Goal: Transaction & Acquisition: Purchase product/service

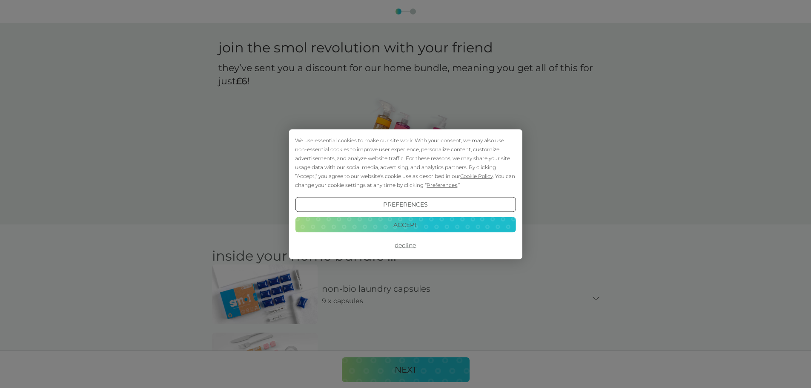
click at [421, 222] on button "Accept" at bounding box center [405, 224] width 221 height 15
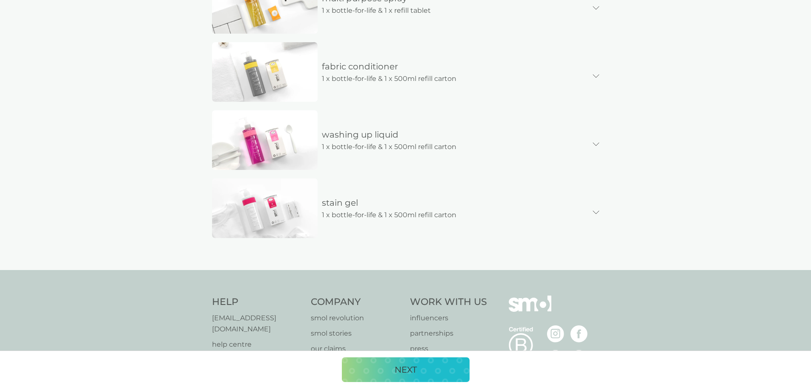
scroll to position [500, 0]
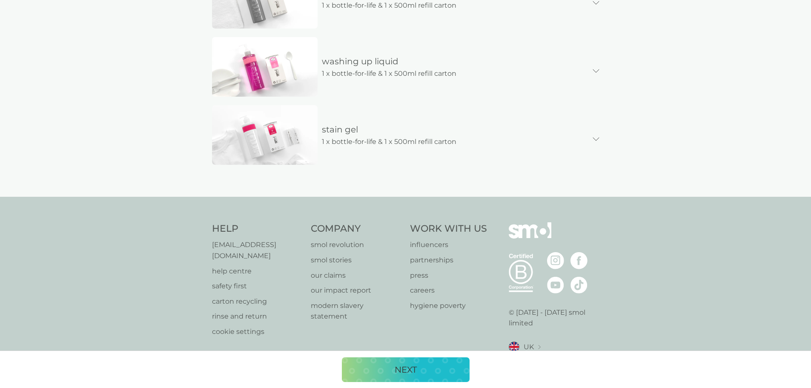
click at [447, 370] on div "NEXT" at bounding box center [405, 370] width 111 height 14
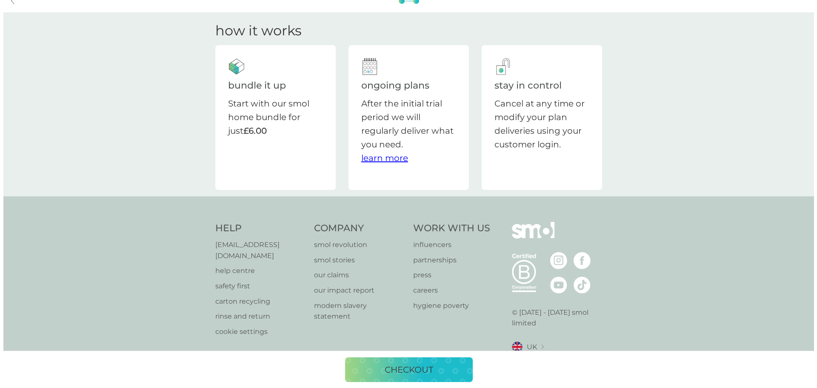
scroll to position [0, 0]
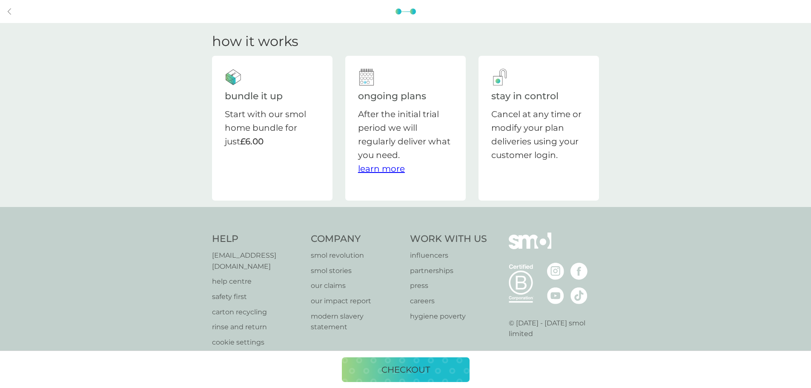
click at [438, 370] on div "checkout" at bounding box center [405, 370] width 111 height 14
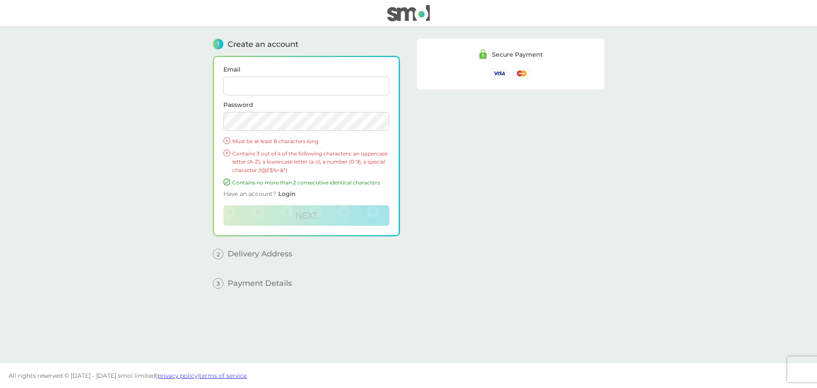
click at [312, 88] on input "Email" at bounding box center [307, 86] width 166 height 19
type input "[EMAIL_ADDRESS][DOMAIN_NAME]"
click at [420, 18] on img at bounding box center [408, 13] width 43 height 16
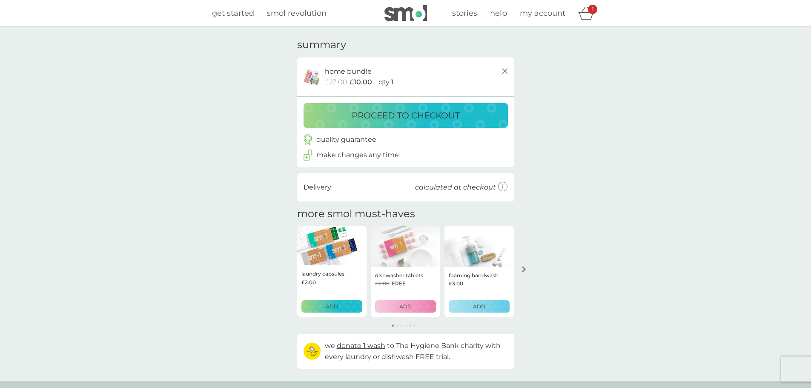
click at [346, 77] on span "£23.00" at bounding box center [336, 82] width 23 height 11
click at [324, 76] on div "home bundle £23.00 £10.00 qty 1" at bounding box center [405, 77] width 209 height 22
click at [376, 80] on div "£23.00 £10.00 qty 1" at bounding box center [417, 82] width 185 height 11
click at [346, 80] on span "£23.00" at bounding box center [336, 82] width 23 height 11
click at [358, 82] on span "£10.00" at bounding box center [361, 82] width 23 height 11
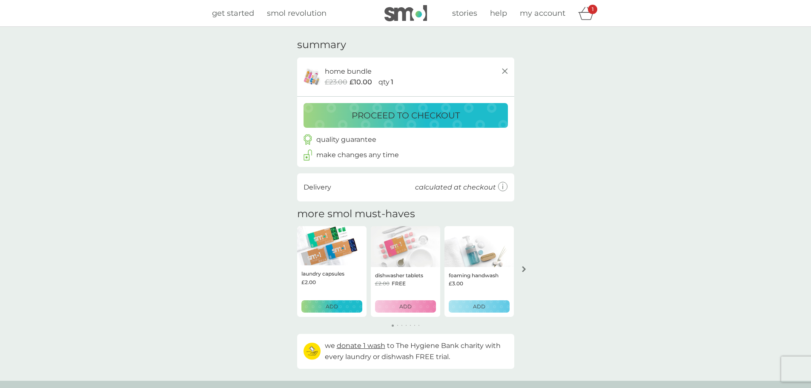
click at [347, 185] on div "Delivery calculated at checkout" at bounding box center [406, 187] width 204 height 11
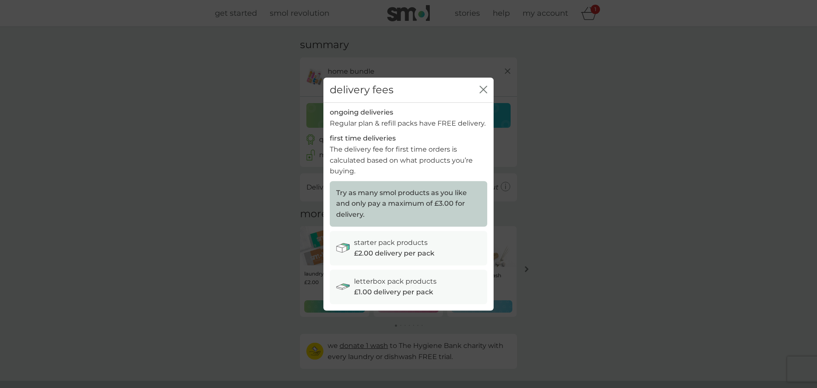
click at [486, 88] on icon "close" at bounding box center [484, 90] width 8 height 8
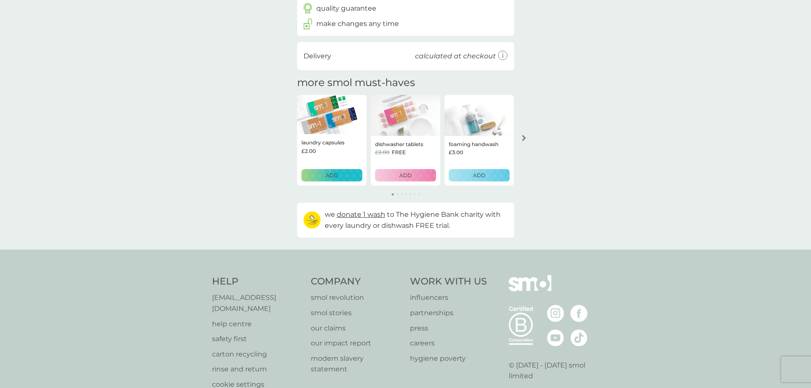
scroll to position [14, 0]
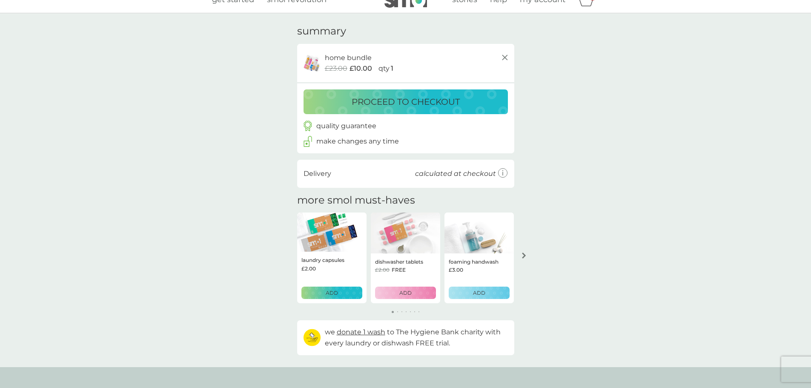
click at [582, 6] on div "1" at bounding box center [588, -1] width 21 height 17
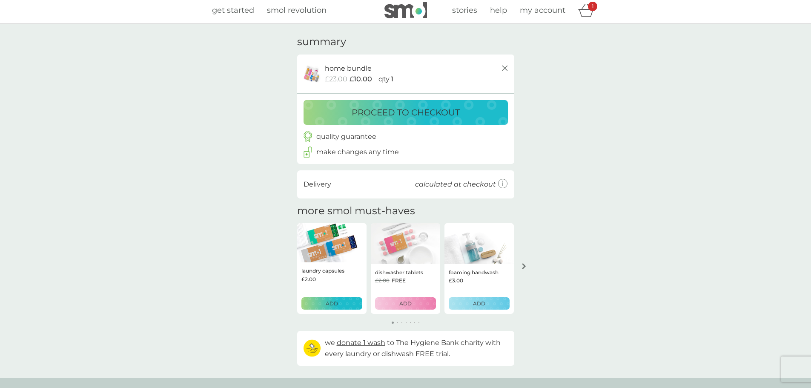
scroll to position [0, 0]
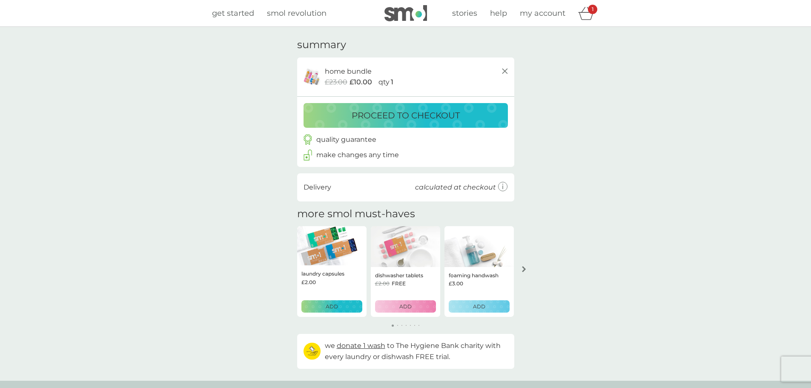
click at [586, 16] on icon "basket" at bounding box center [586, 13] width 16 height 13
click at [592, 13] on div "1" at bounding box center [592, 9] width 9 height 9
click at [542, 13] on span "my account" at bounding box center [543, 13] width 46 height 9
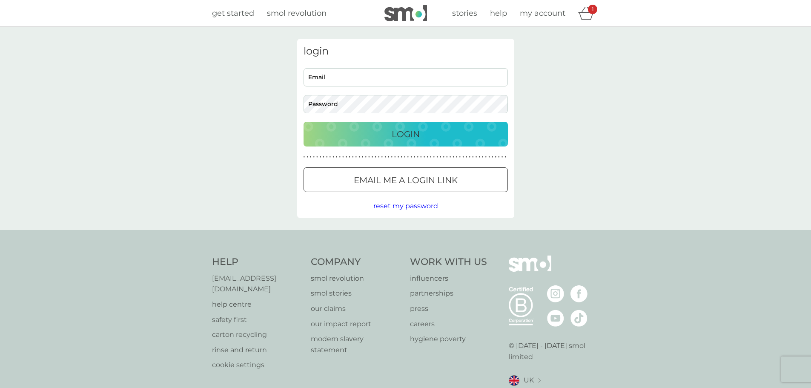
click at [386, 77] on input "Email" at bounding box center [406, 77] width 204 height 18
type input "[EMAIL_ADDRESS][DOMAIN_NAME]"
click at [423, 181] on p "Email me a login link" at bounding box center [406, 180] width 104 height 14
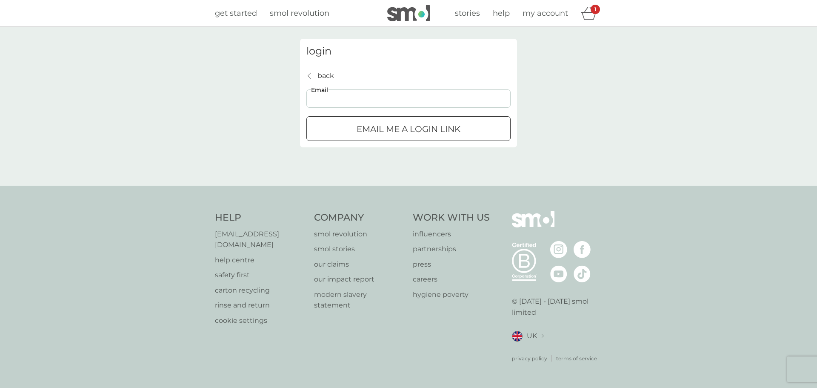
click at [380, 102] on input "Email" at bounding box center [409, 98] width 204 height 18
type input "[EMAIL_ADDRESS][DOMAIN_NAME]"
click at [408, 131] on div "submit" at bounding box center [408, 129] width 31 height 9
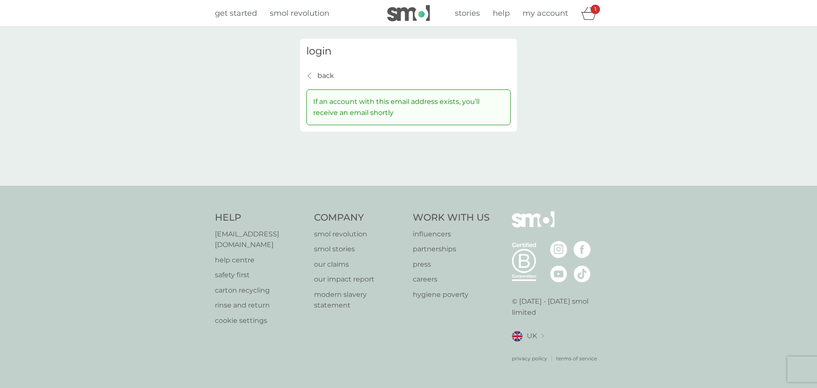
click at [409, 159] on div "login back back If an account with this email address exists, you’ll receive an…" at bounding box center [409, 106] width 230 height 135
click at [397, 112] on p "If an account with this email address exists, you’ll receive an email shortly" at bounding box center [408, 107] width 191 height 22
click at [369, 111] on p "If an account with this email address exists, you’ll receive an email shortly" at bounding box center [408, 107] width 191 height 22
click at [432, 118] on p "If an account with this email address exists, you’ll receive an email shortly" at bounding box center [408, 107] width 191 height 22
click at [326, 77] on p "back" at bounding box center [326, 75] width 17 height 11
